Goal: Find specific page/section: Find specific page/section

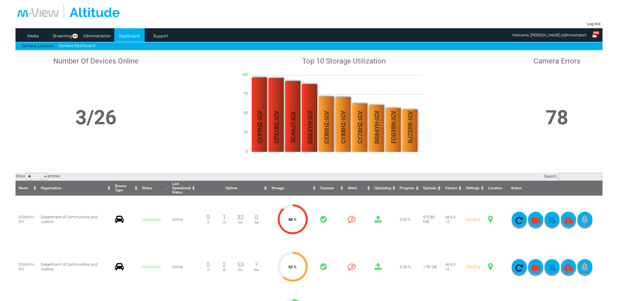
scroll to position [213, 0]
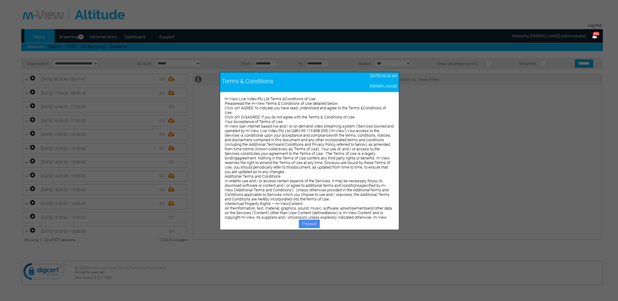
click at [302, 223] on link "Proceed" at bounding box center [309, 224] width 21 height 9
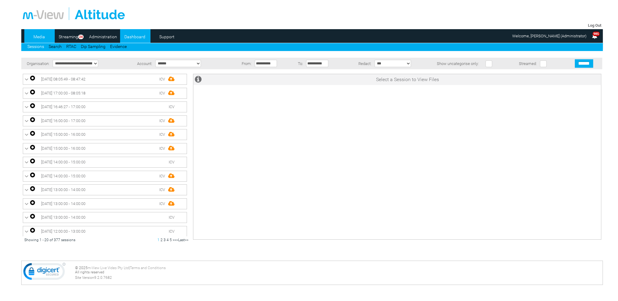
click at [133, 39] on link "Dashboard" at bounding box center [134, 36] width 29 height 9
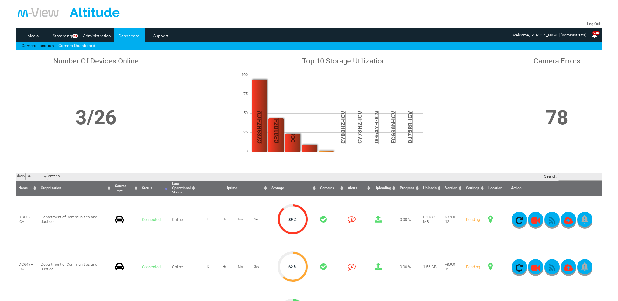
scroll to position [121, 0]
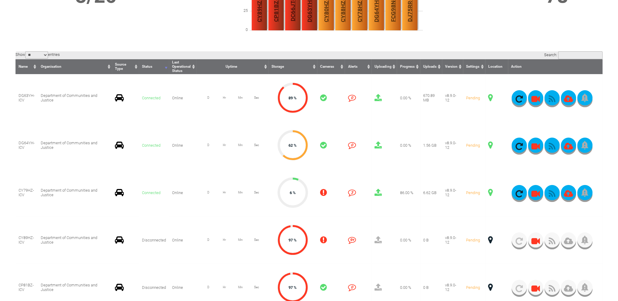
click at [490, 145] on span at bounding box center [490, 145] width 5 height 8
click at [489, 145] on span at bounding box center [490, 145] width 5 height 8
